Goal: Task Accomplishment & Management: Manage account settings

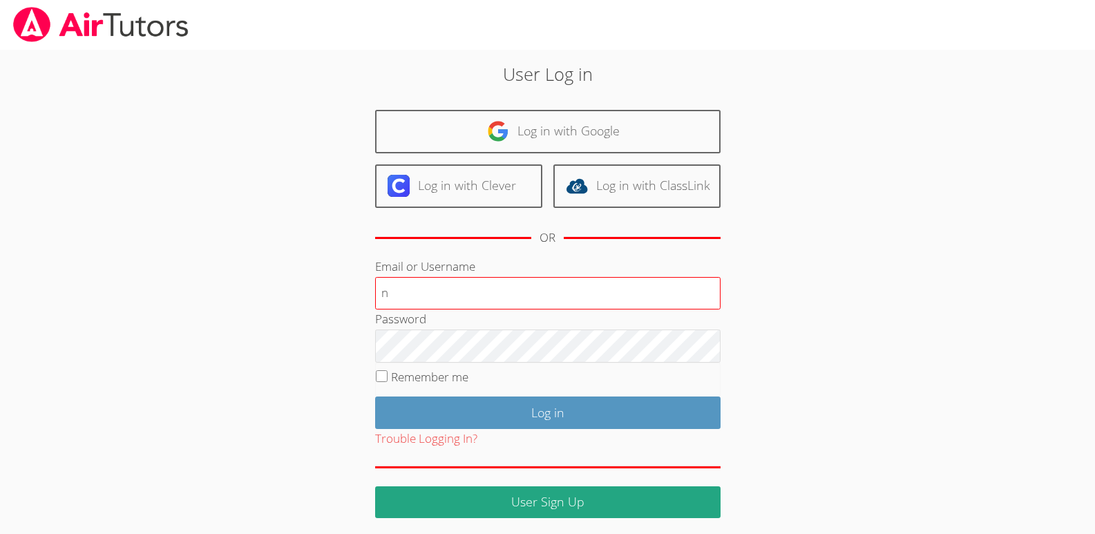
type input "[EMAIL_ADDRESS][DOMAIN_NAME]"
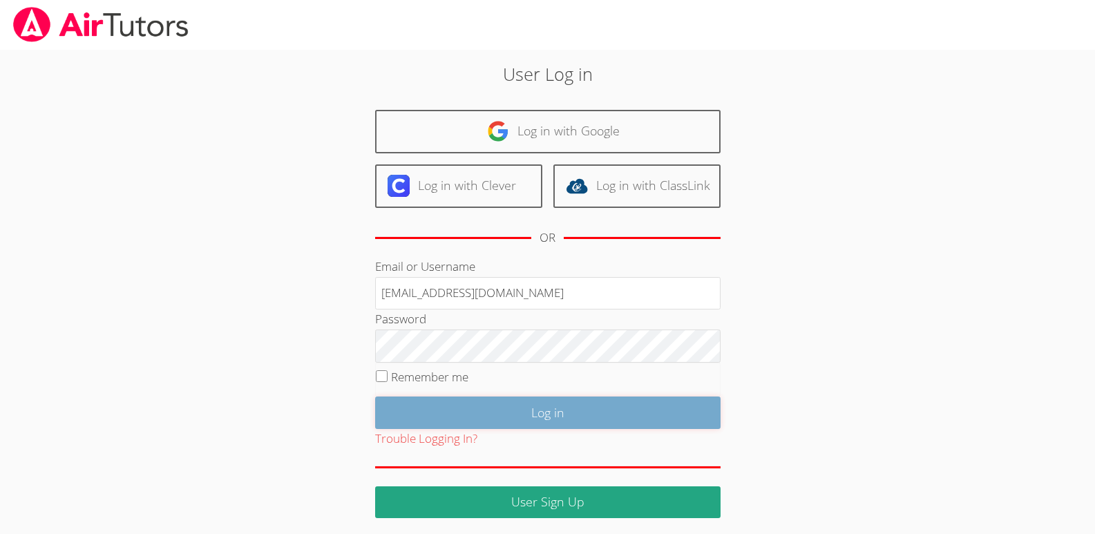
click at [548, 408] on input "Log in" at bounding box center [547, 412] width 345 height 32
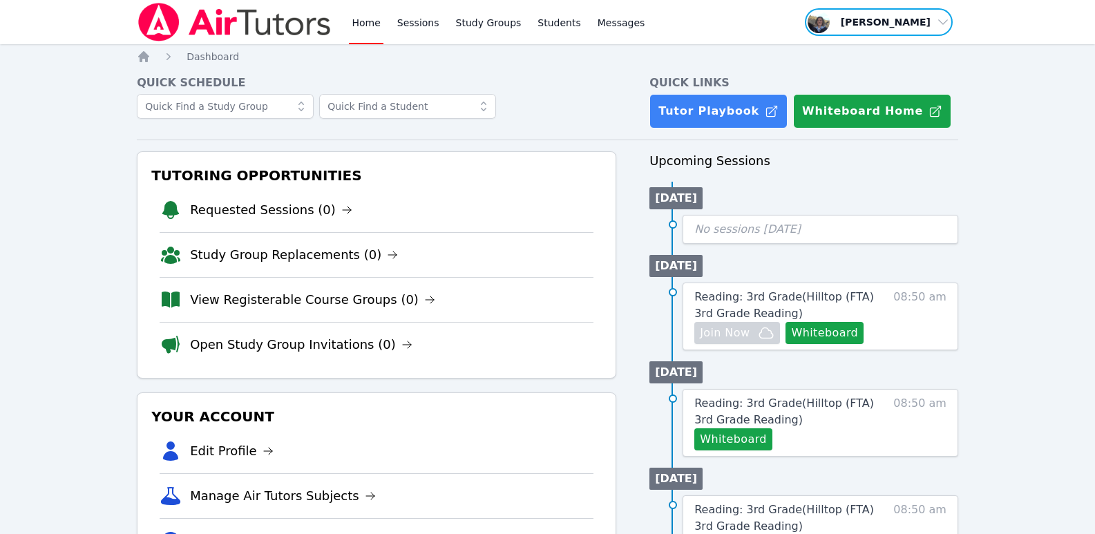
click at [943, 24] on span "button" at bounding box center [878, 22] width 151 height 30
click at [844, 75] on button "Logout" at bounding box center [883, 78] width 133 height 25
